Goal: Task Accomplishment & Management: Manage account settings

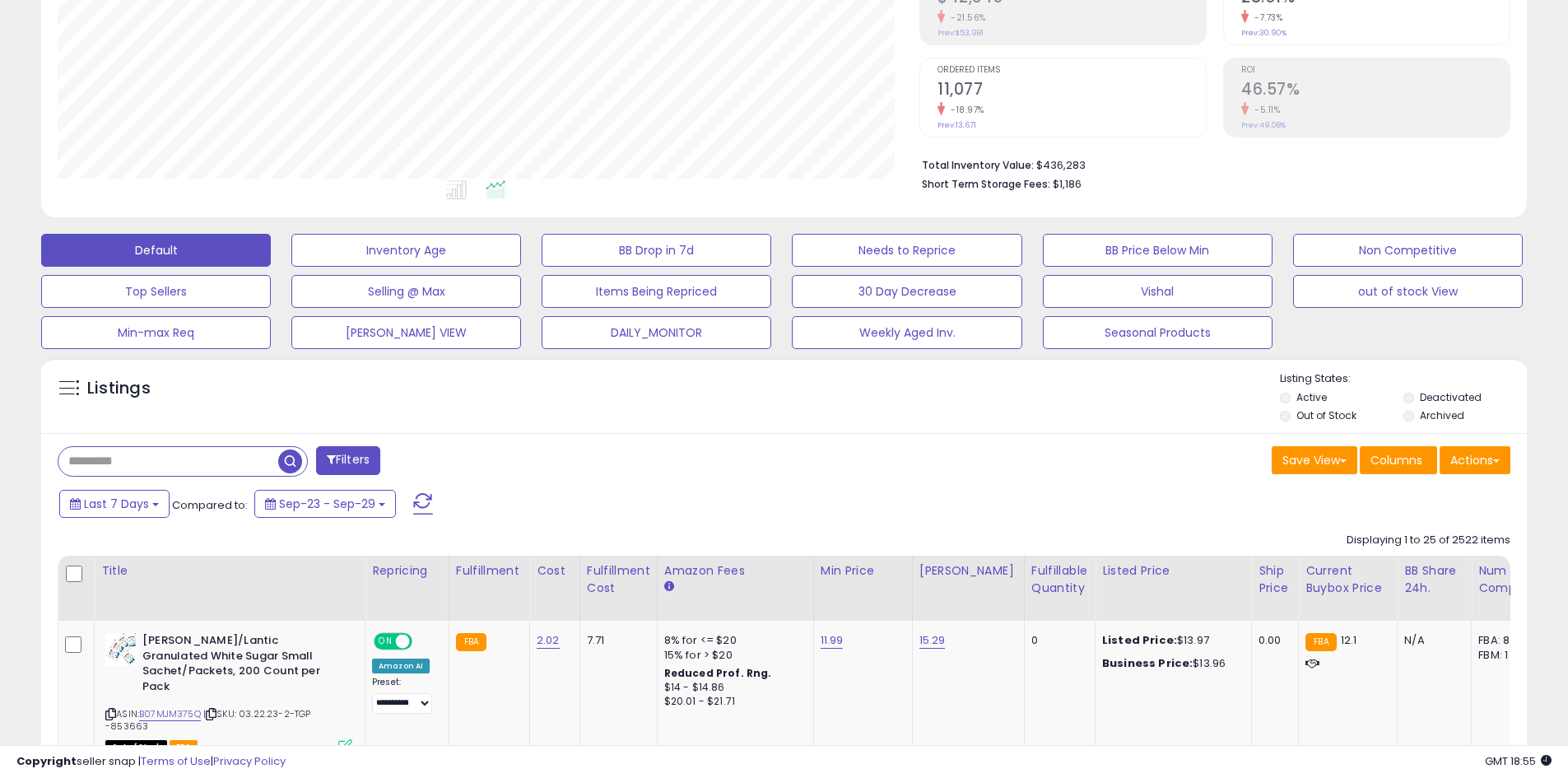
scroll to position [338, 862]
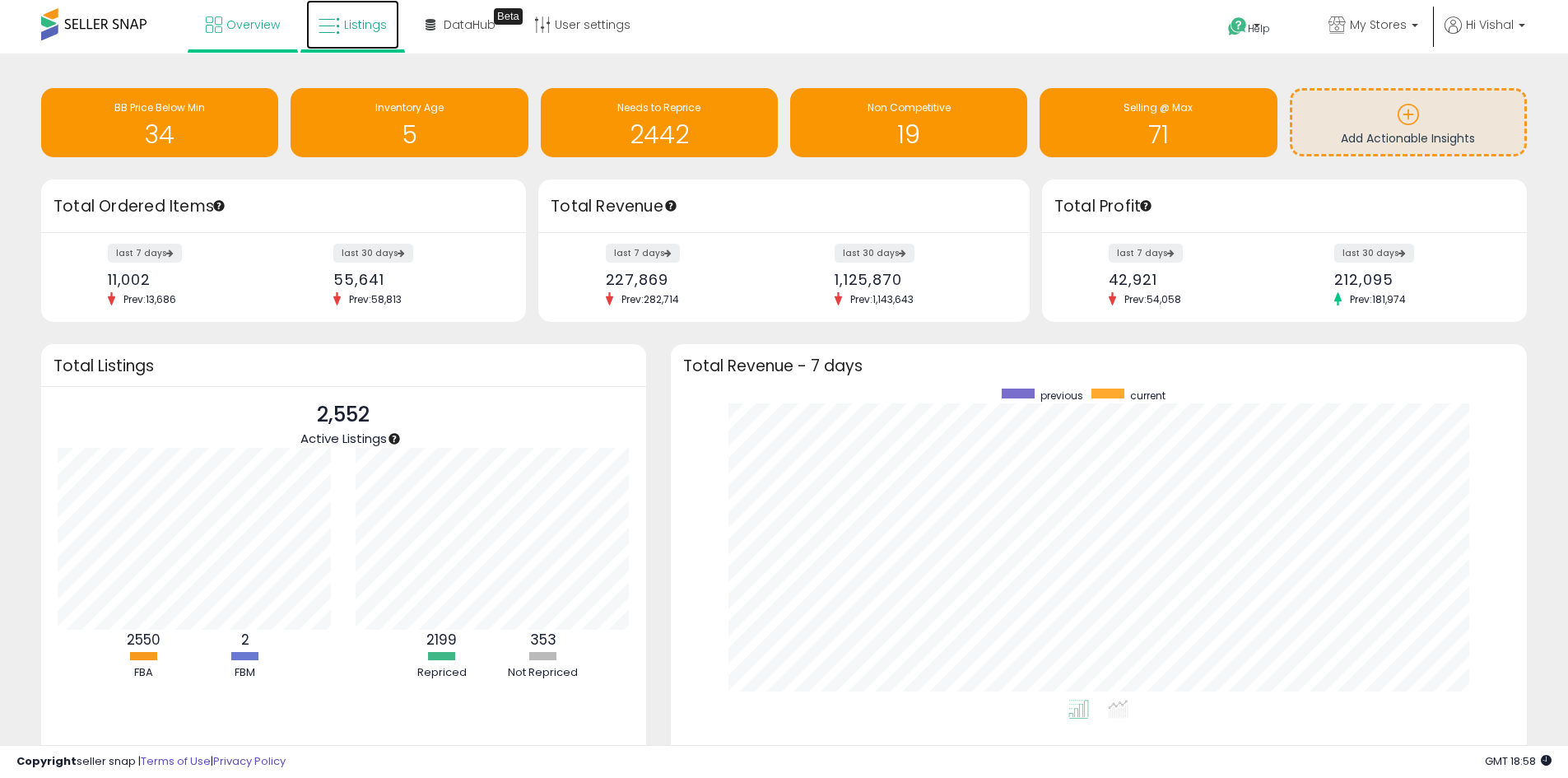
click at [373, 22] on span "Listings" at bounding box center [365, 25] width 43 height 17
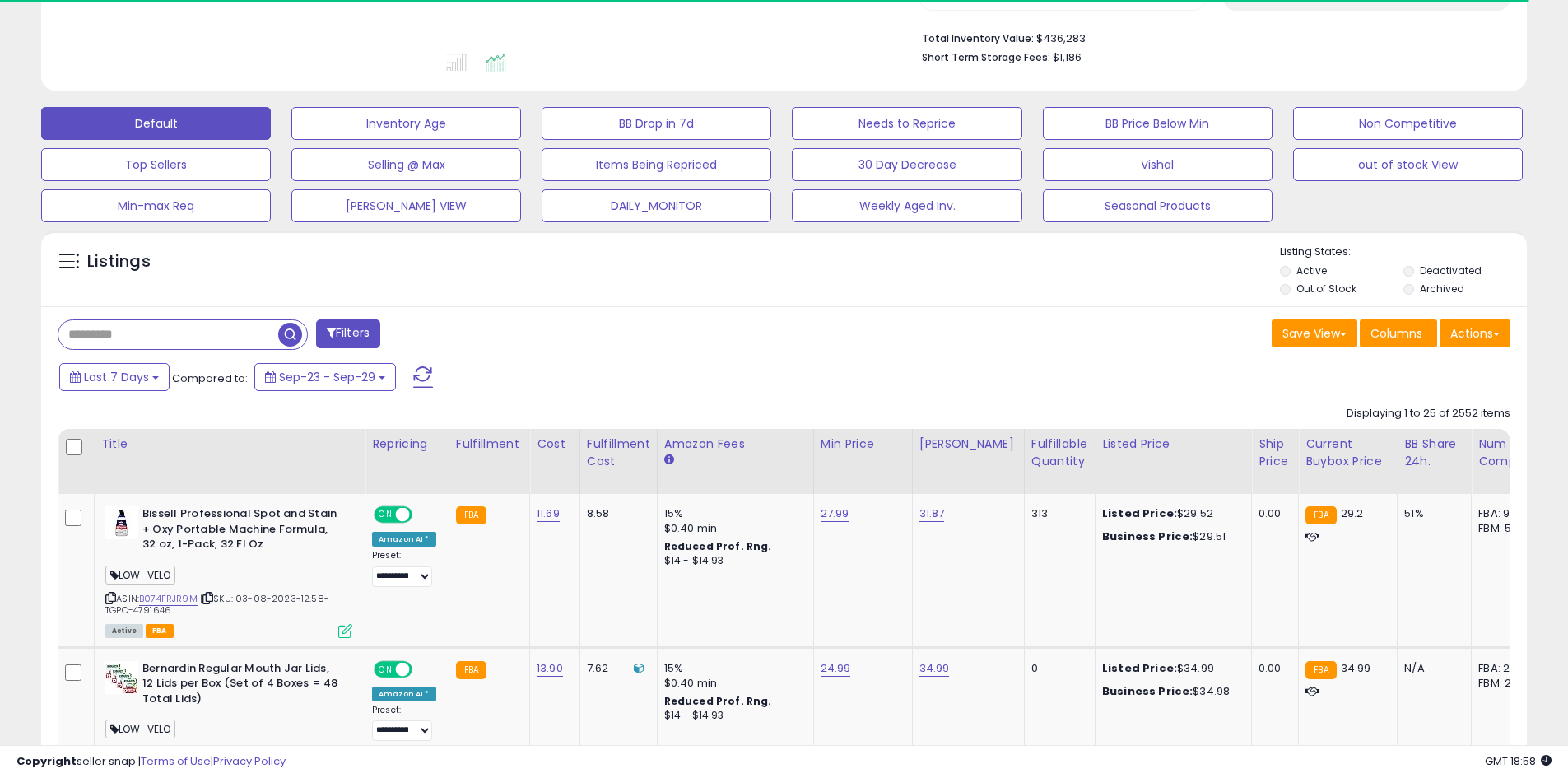
scroll to position [659, 0]
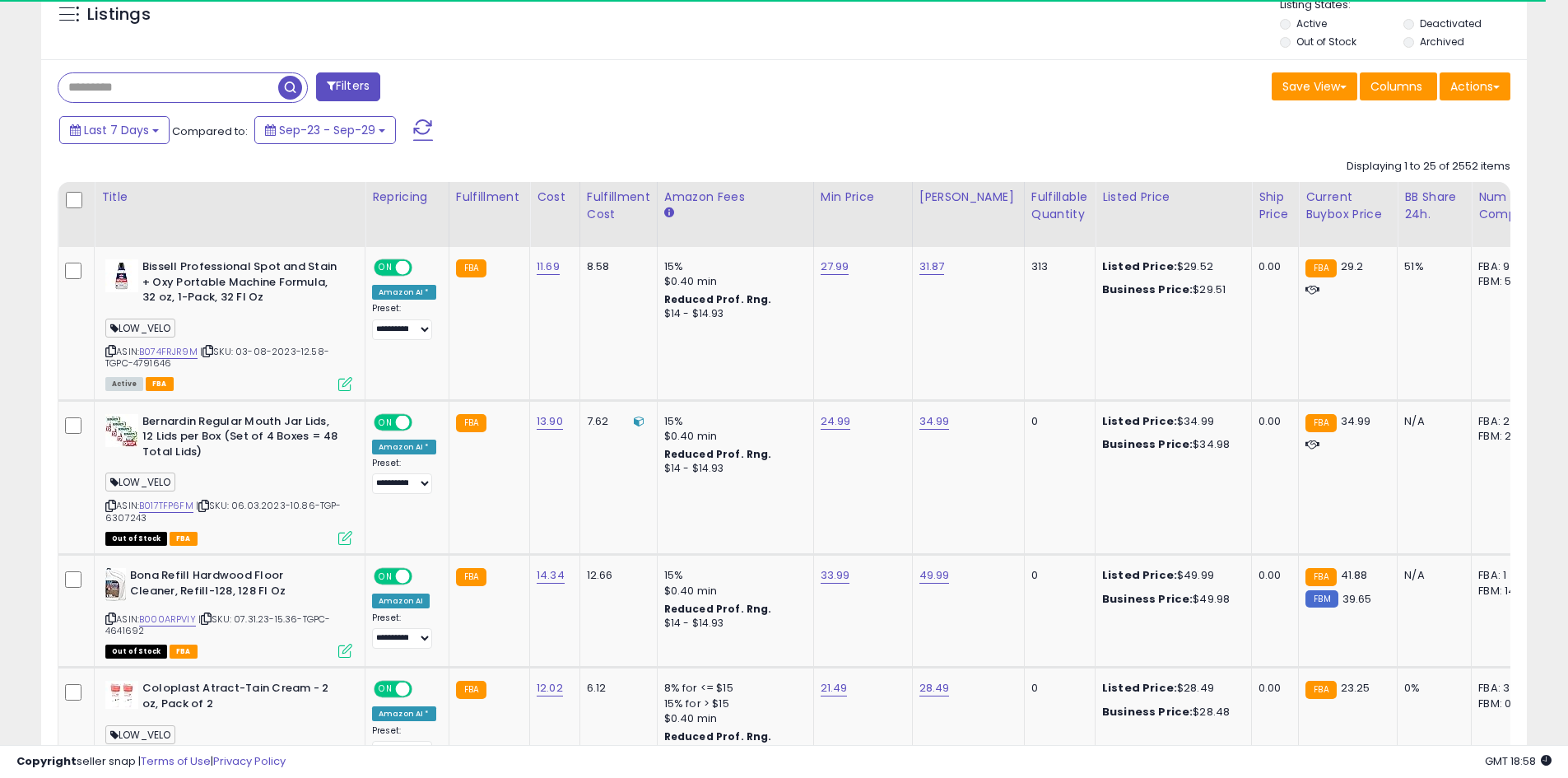
click at [167, 96] on input "text" at bounding box center [169, 87] width 220 height 29
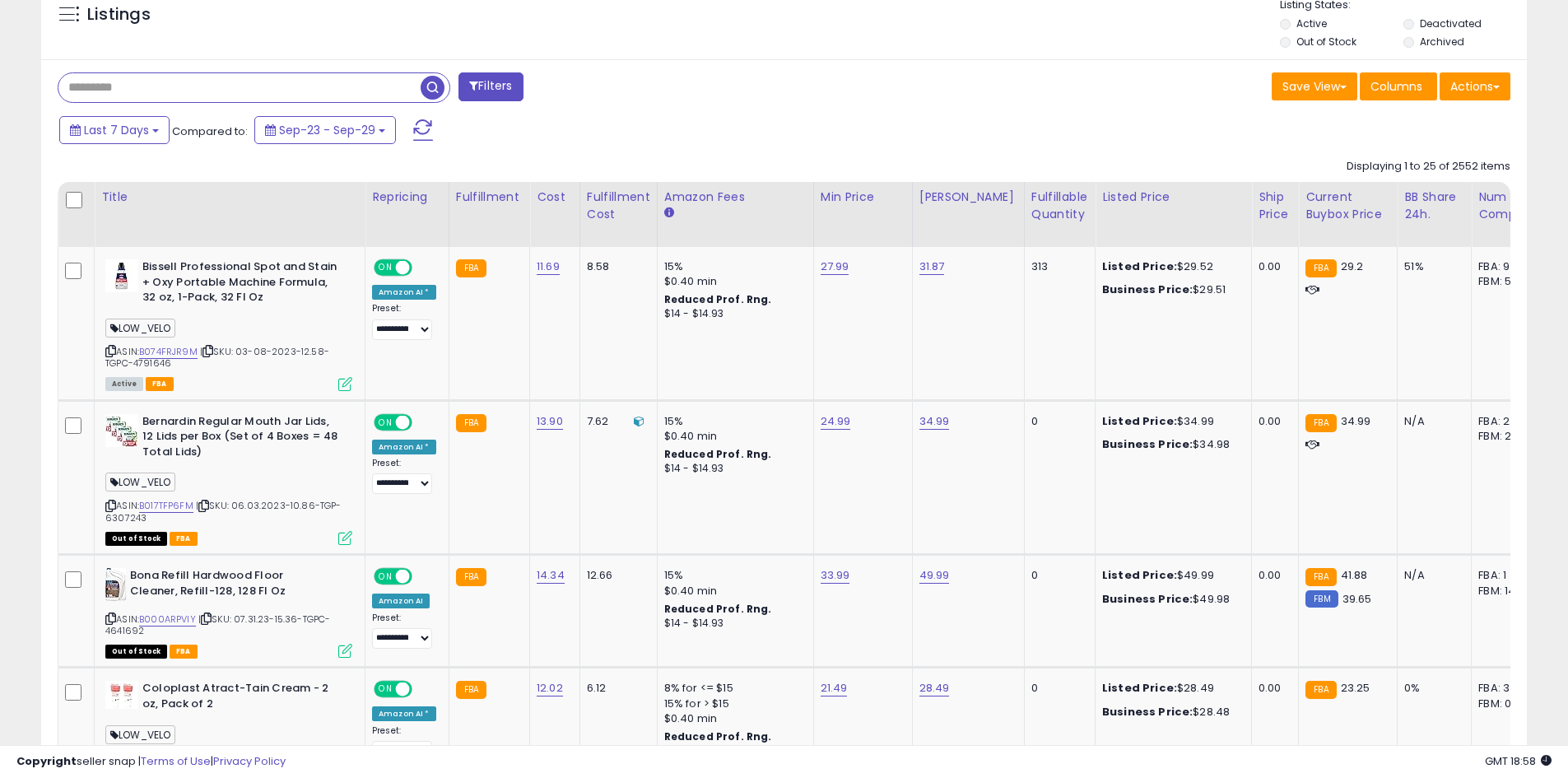
scroll to position [338, 862]
paste input "**********"
type input "**********"
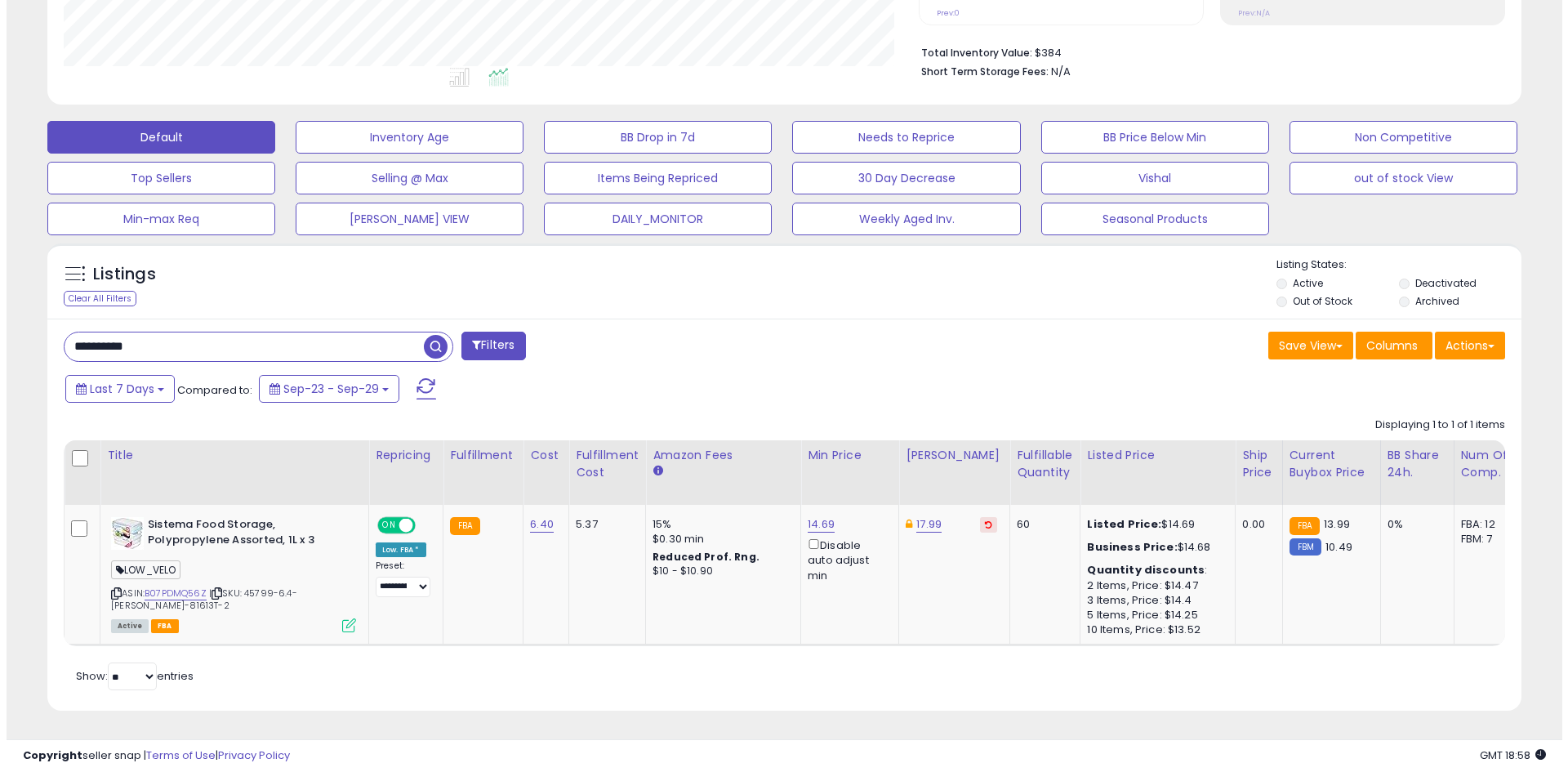
scroll to position [335, 855]
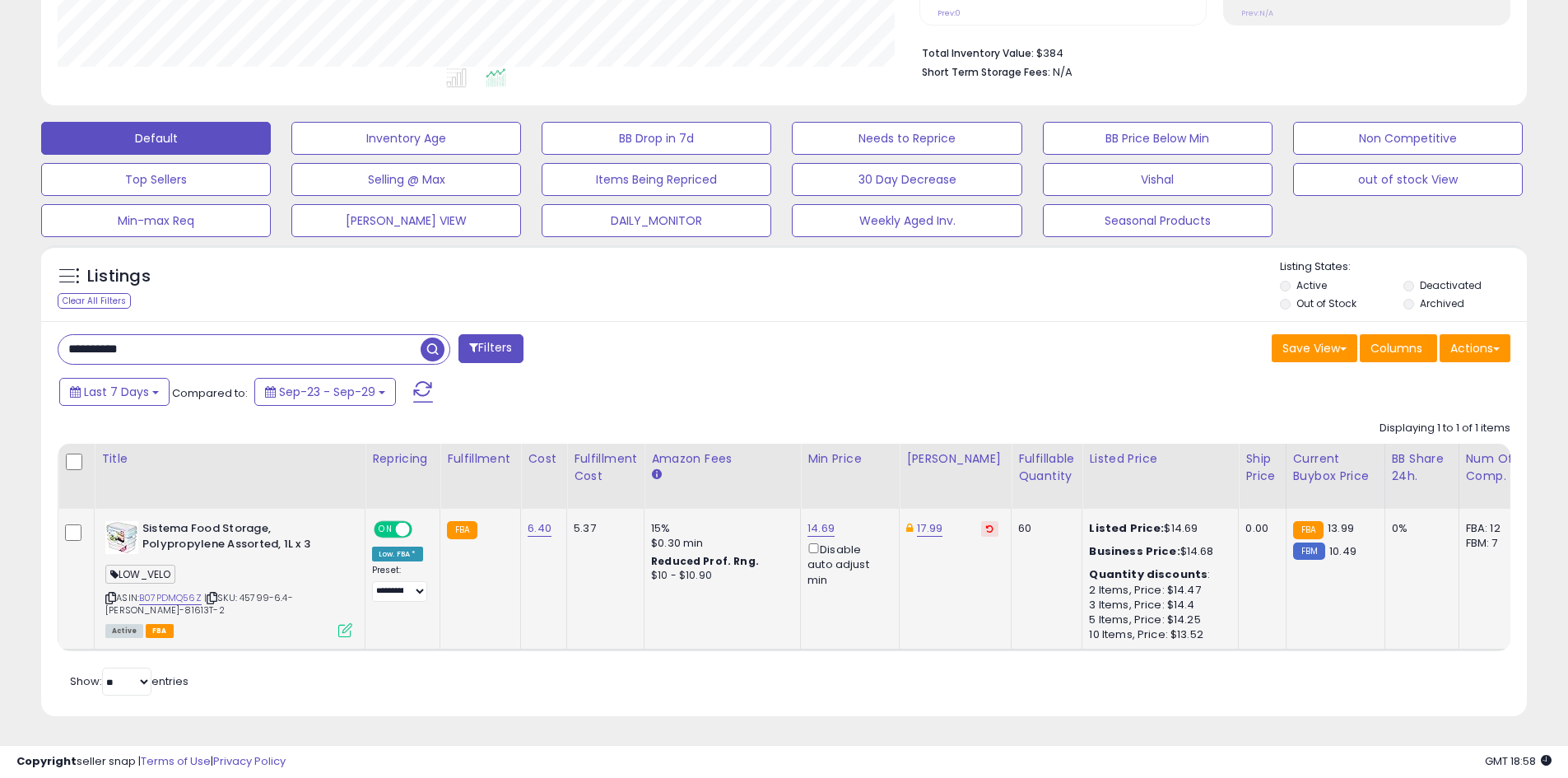
click at [343, 625] on icon at bounding box center [345, 630] width 14 height 14
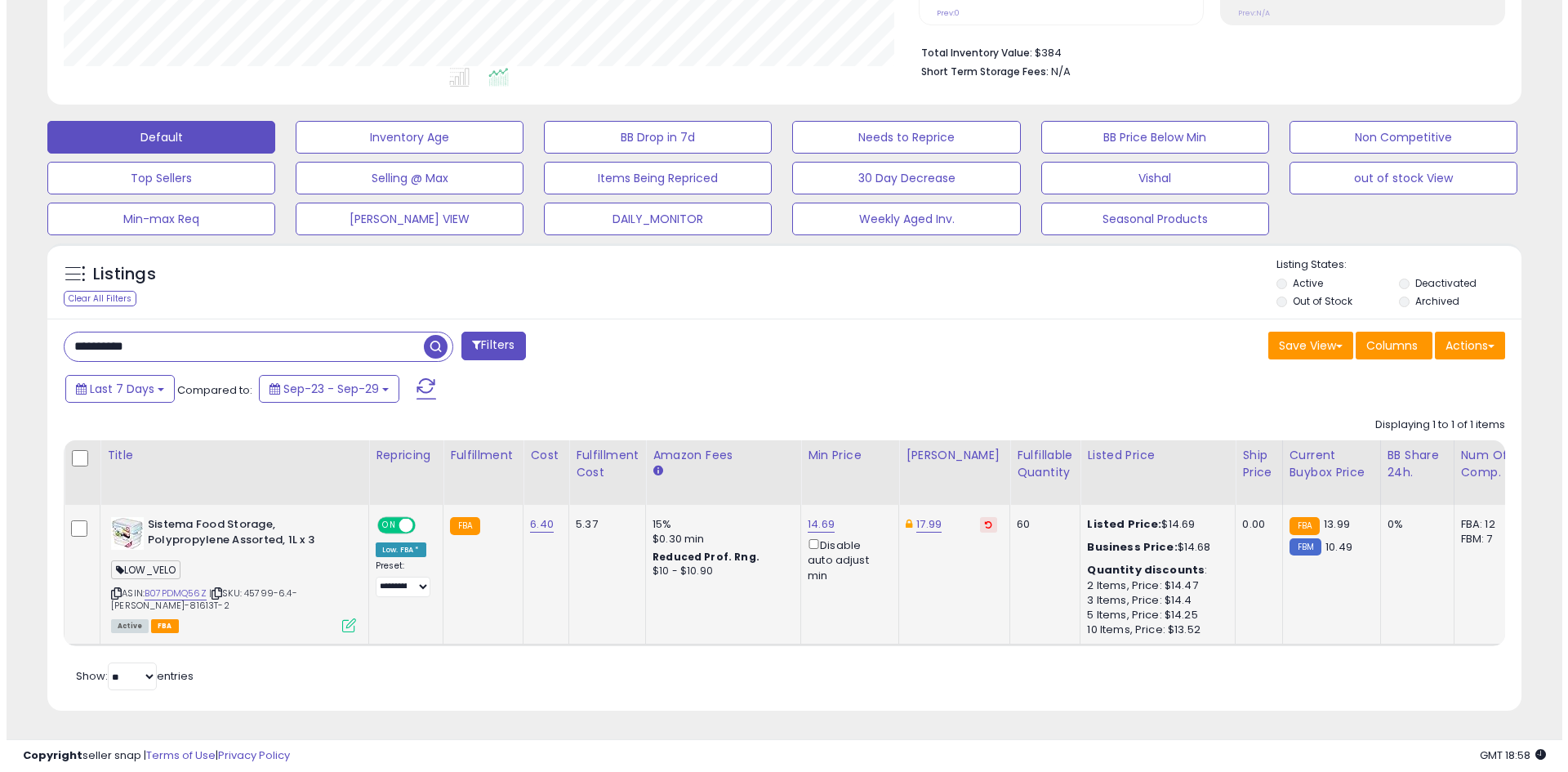
scroll to position [335, 862]
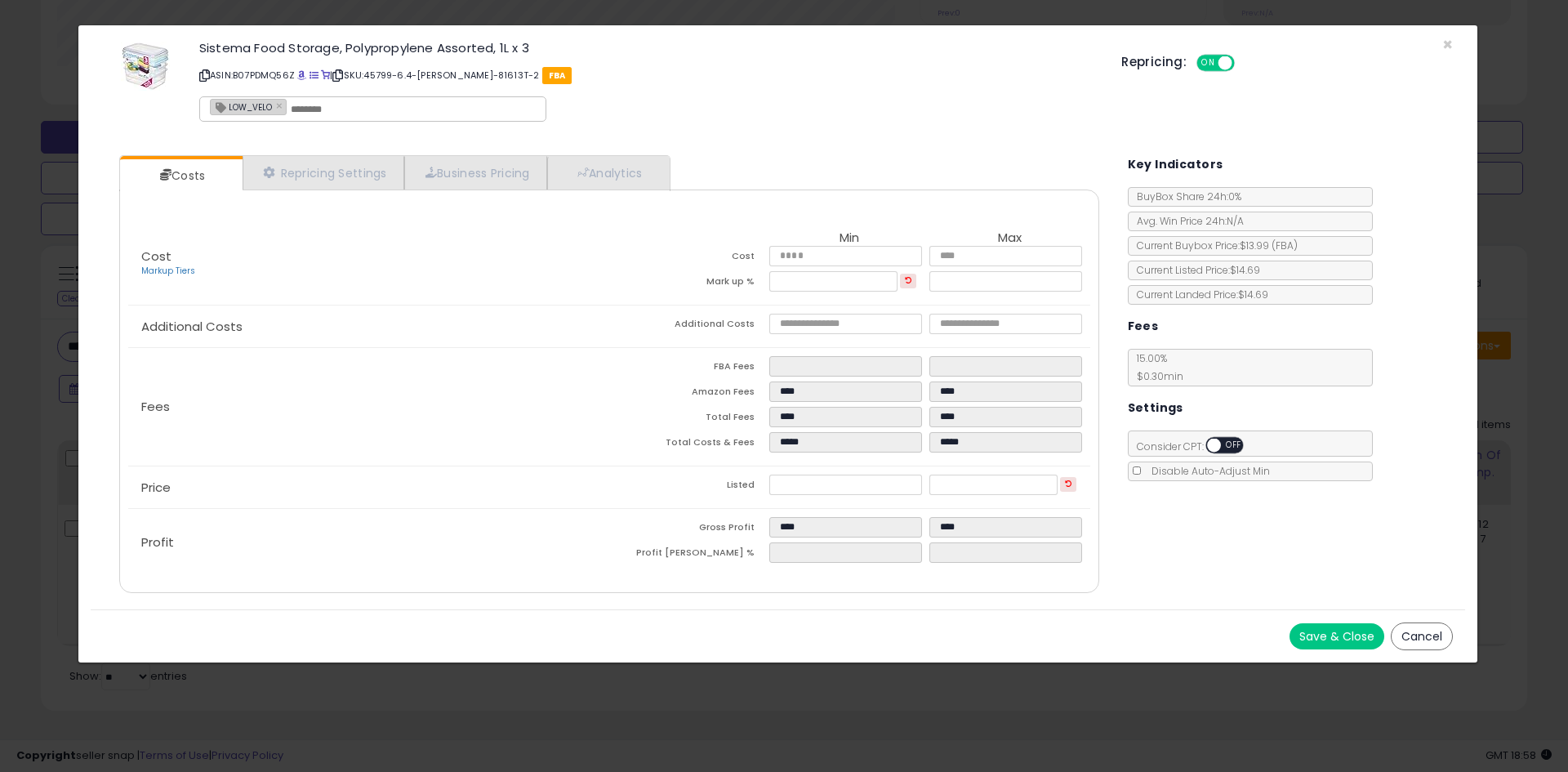
click at [311, 151] on div "Costs Repricing Settings Business Pricing Analytics Cost" at bounding box center [608, 377] width 1011 height 467
click at [327, 170] on link "Repricing Settings" at bounding box center [323, 173] width 162 height 33
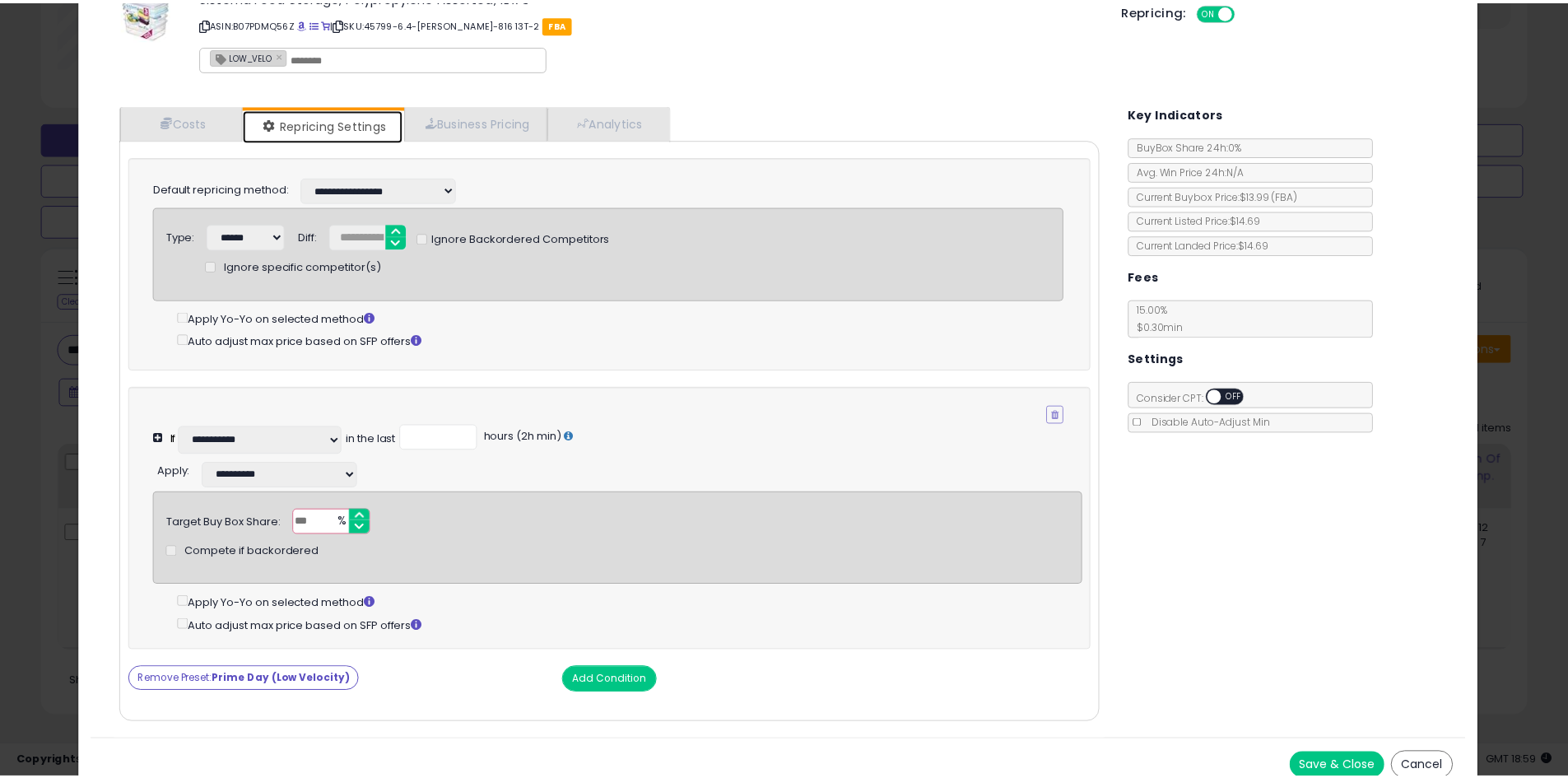
scroll to position [80, 0]
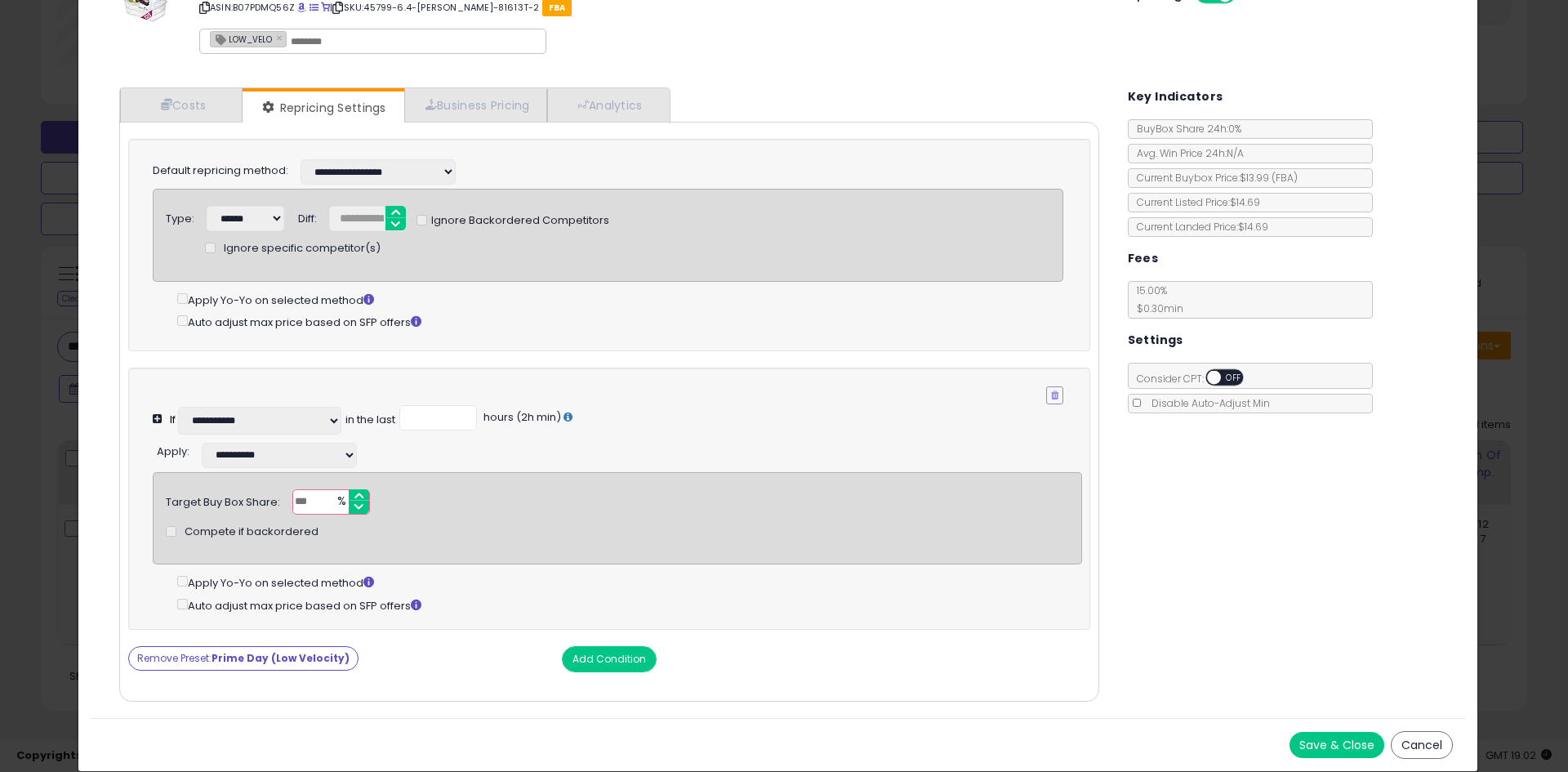
click at [18, 181] on div "× Close Sistema Food Storage, Polypropylene Assorted, 1L x 3 ASIN: B07PDMQ56Z |…" at bounding box center [784, 386] width 1568 height 772
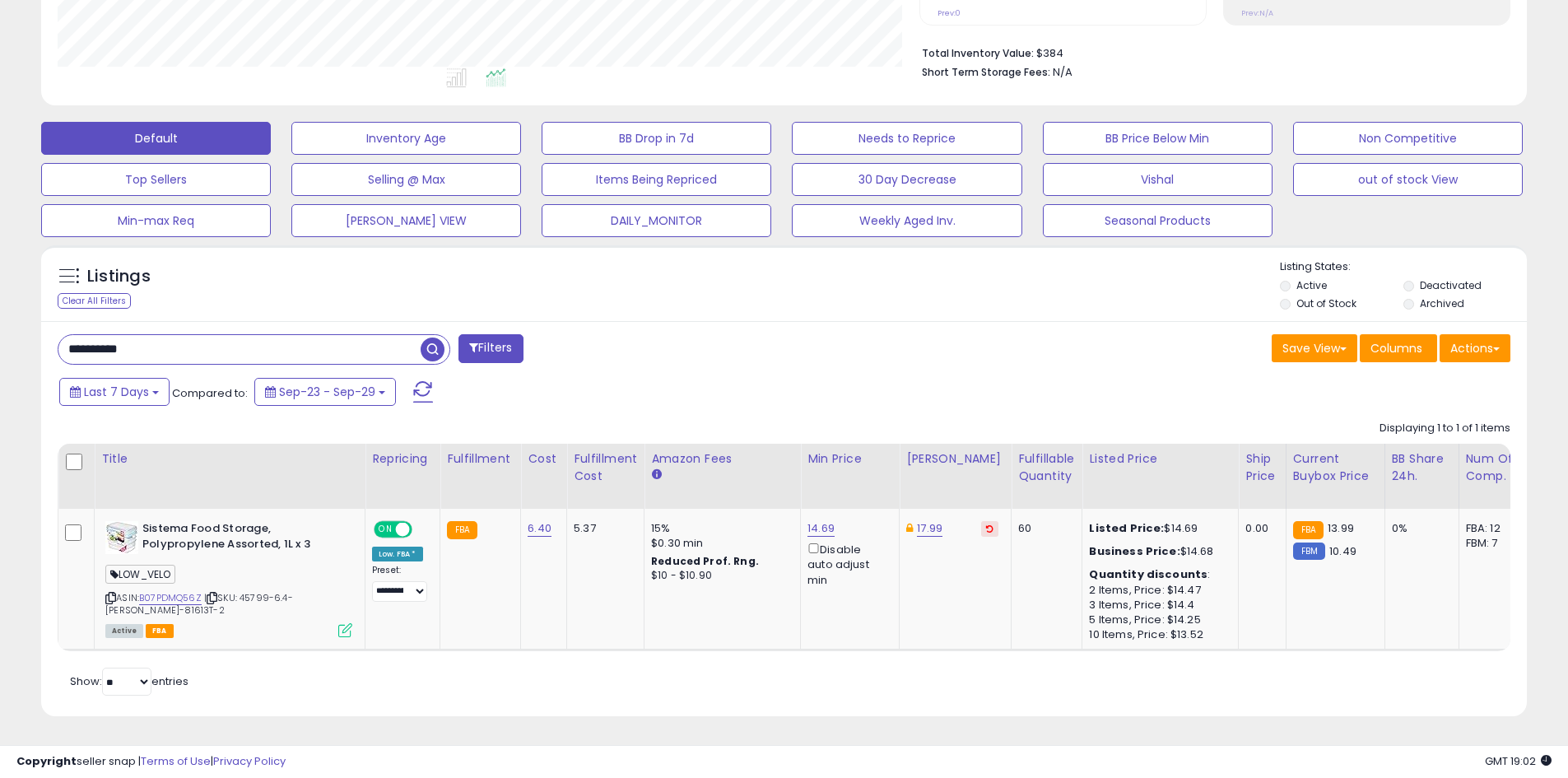
scroll to position [823036, 822196]
